Goal: Information Seeking & Learning: Learn about a topic

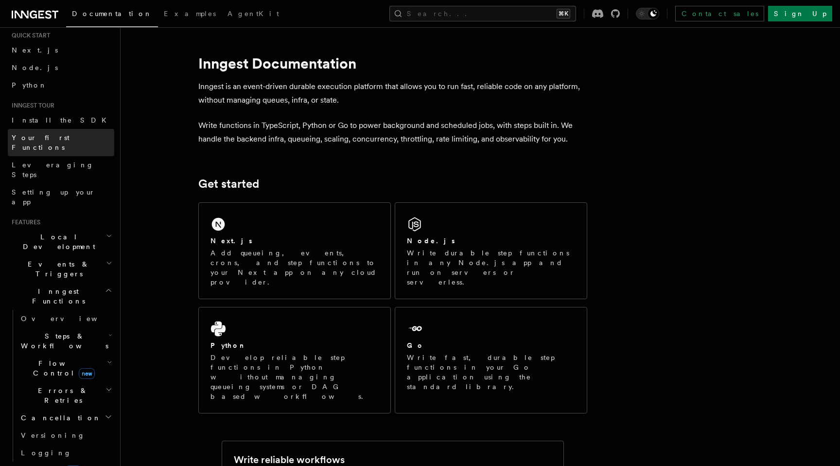
scroll to position [31, 0]
click at [71, 137] on link "Your first Functions" at bounding box center [61, 140] width 107 height 27
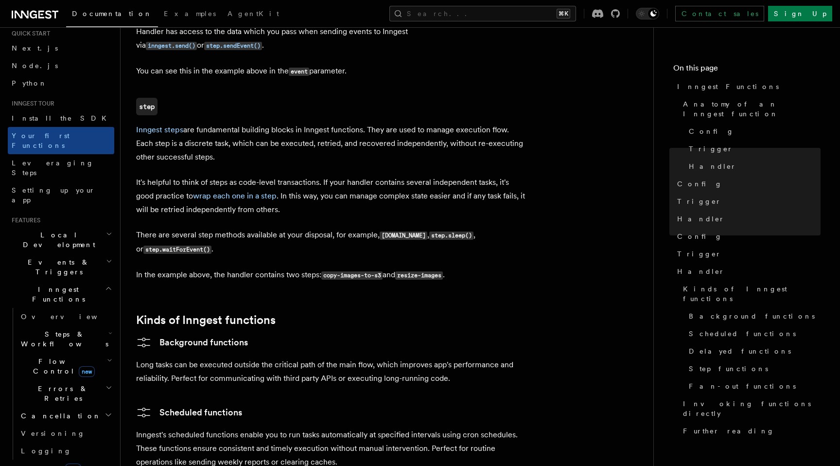
scroll to position [1263, 0]
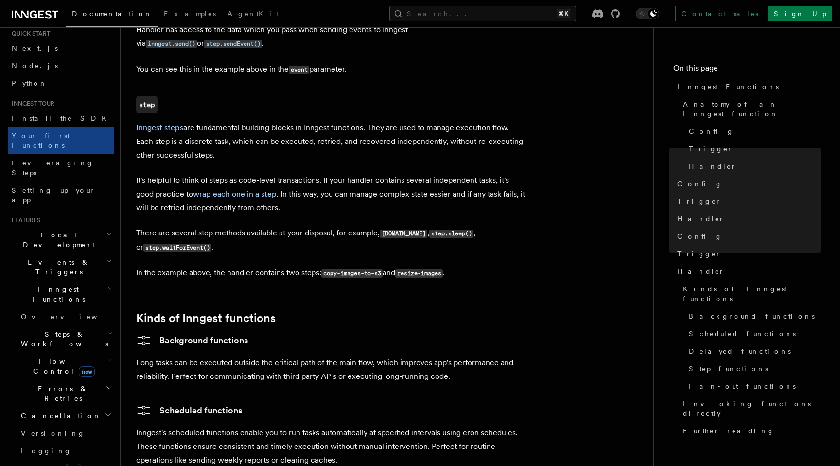
click at [195, 403] on link "Scheduled functions" at bounding box center [189, 411] width 106 height 16
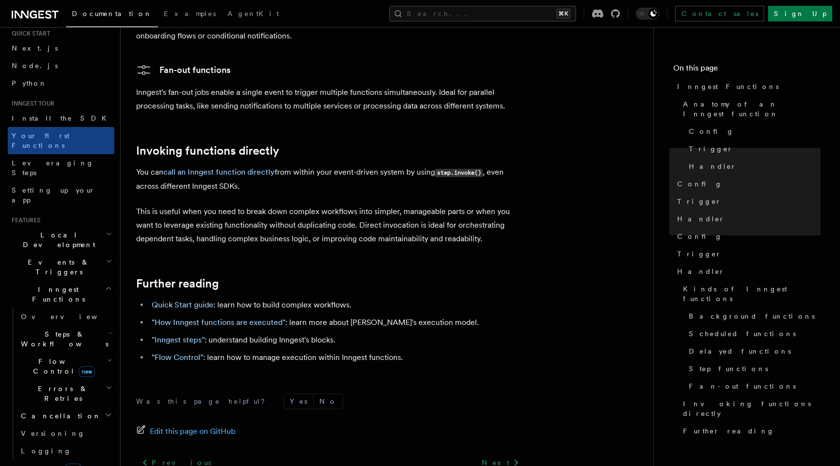
scroll to position [1871, 0]
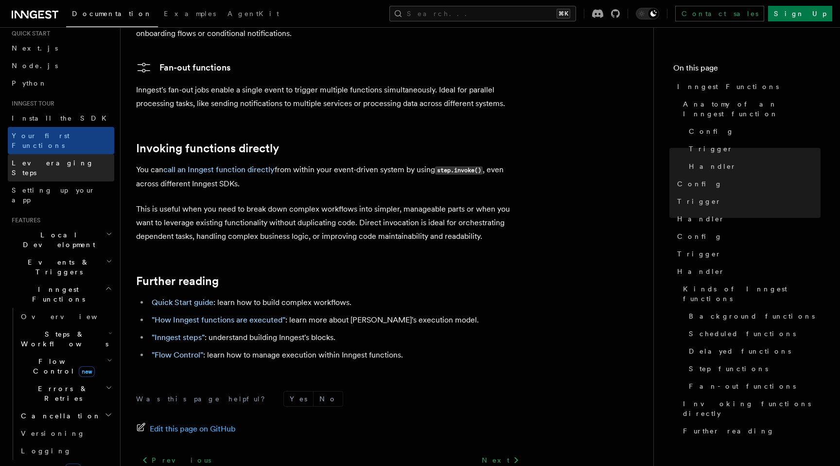
click at [70, 154] on link "Leveraging Steps" at bounding box center [61, 167] width 107 height 27
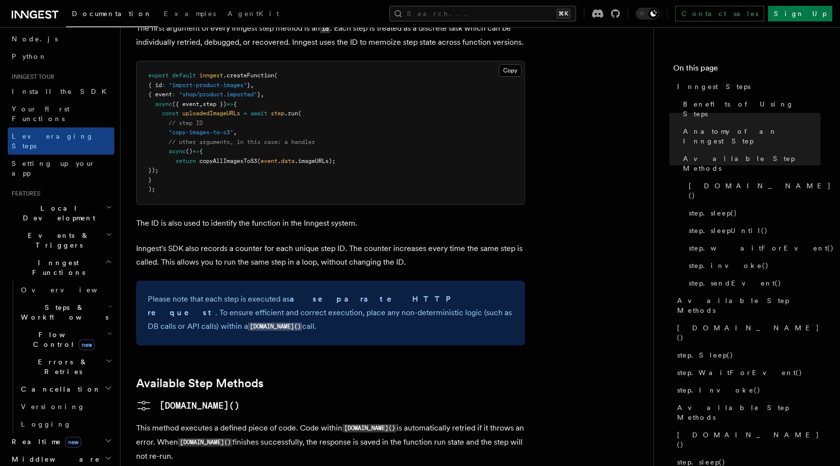
scroll to position [60, 0]
click at [65, 300] on span "Steps & Workflows" at bounding box center [62, 309] width 91 height 19
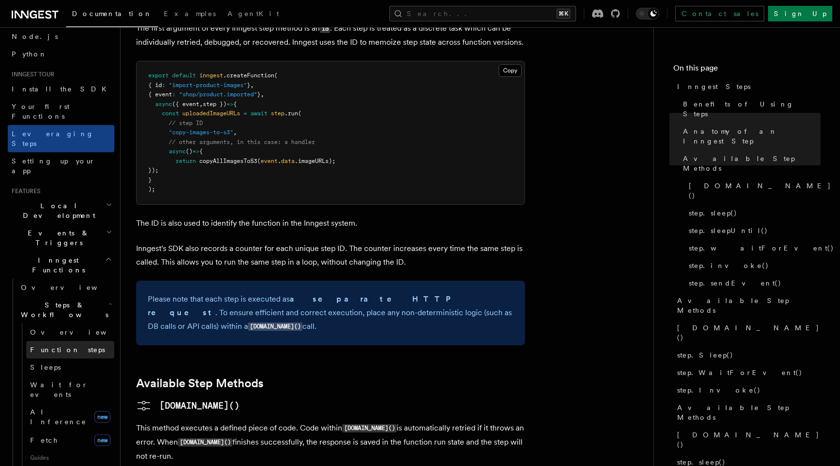
click at [67, 345] on span "Function steps" at bounding box center [67, 350] width 75 height 10
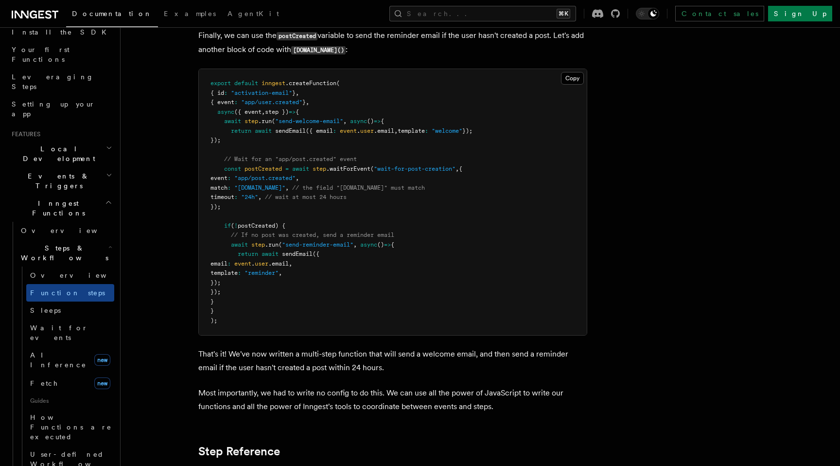
scroll to position [118, 0]
click at [70, 345] on link "AI Inference new" at bounding box center [70, 358] width 88 height 27
